Goal: Task Accomplishment & Management: Use online tool/utility

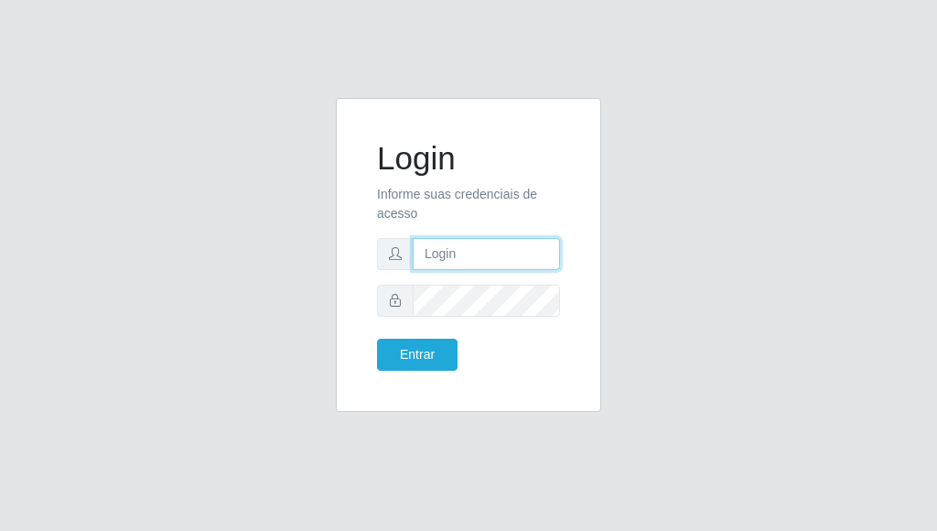
click at [465, 263] on input "text" at bounding box center [486, 254] width 147 height 32
click at [459, 252] on input "text" at bounding box center [486, 254] width 147 height 32
type input "[EMAIL_ADDRESS][DOMAIN_NAME]"
click at [656, 215] on div "Login Informe suas credenciais de acesso [EMAIL_ADDRESS][DOMAIN_NAME] Entrar" at bounding box center [468, 266] width 878 height 336
click at [438, 257] on input "[EMAIL_ADDRESS][DOMAIN_NAME]" at bounding box center [486, 254] width 147 height 32
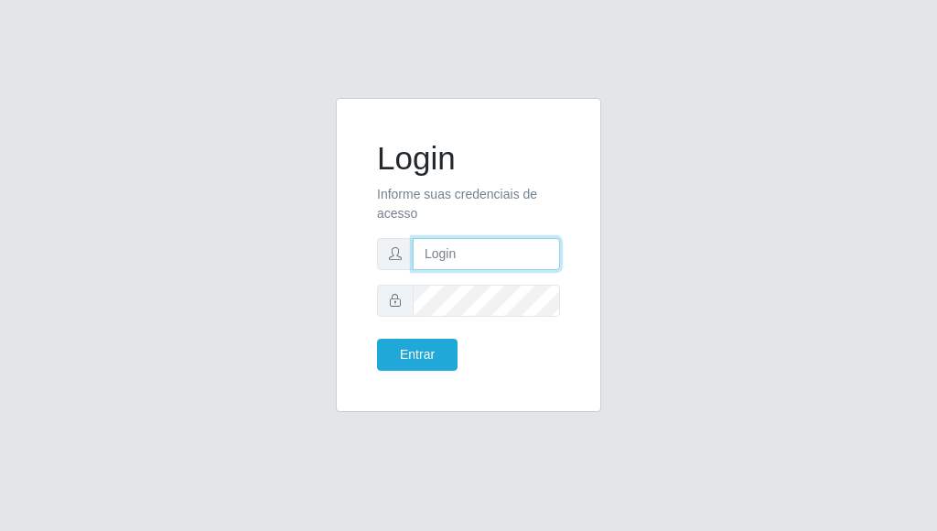
click at [429, 251] on input "text" at bounding box center [486, 254] width 147 height 32
